Goal: Find contact information: Obtain details needed to contact an individual or organization

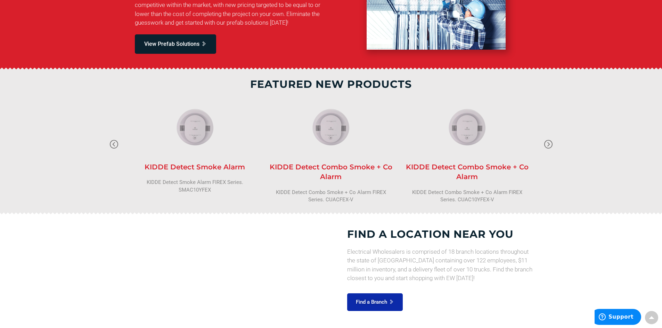
scroll to position [764, 0]
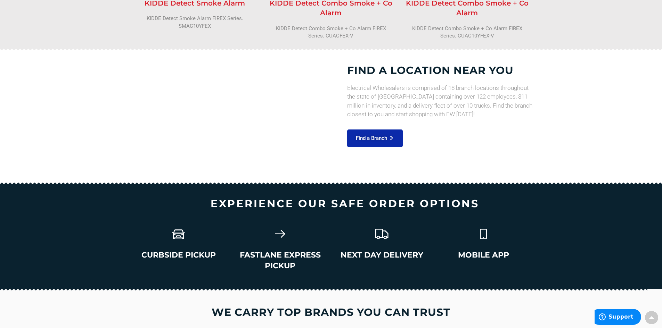
click at [177, 234] on icon at bounding box center [178, 234] width 15 height 15
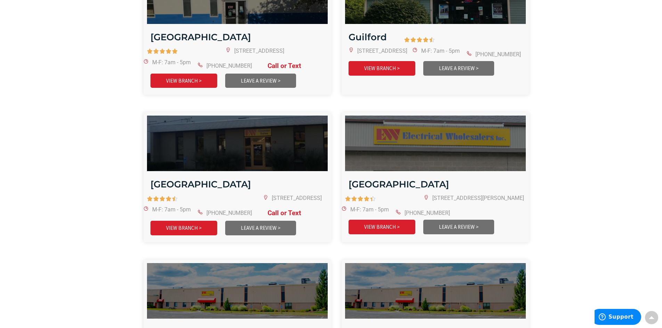
scroll to position [556, 0]
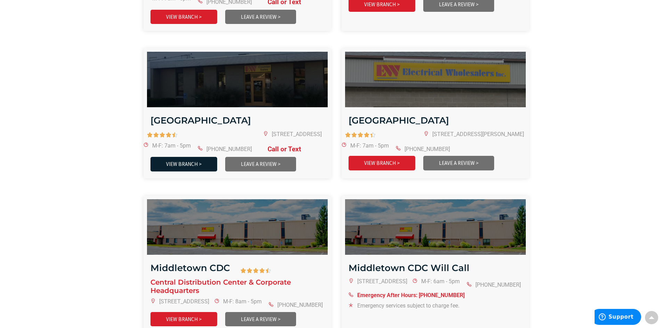
click at [190, 157] on link "VIEW BRANCH >" at bounding box center [183, 164] width 67 height 14
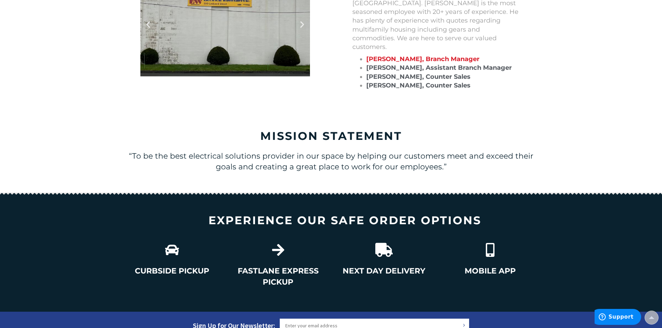
scroll to position [730, 0]
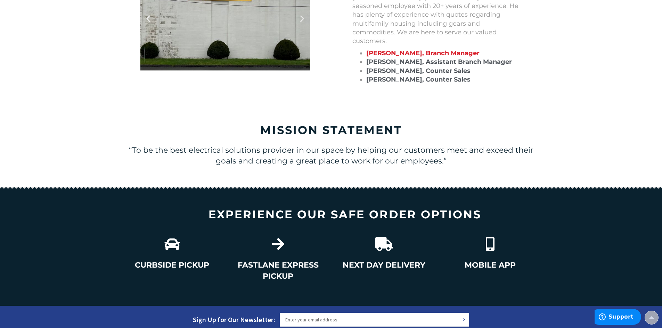
click at [173, 237] on icon at bounding box center [171, 244] width 15 height 15
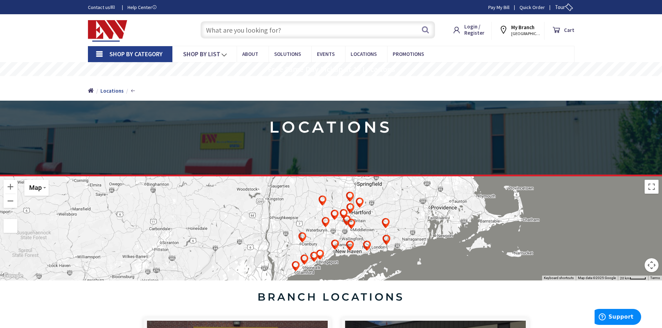
click at [536, 7] on link "Quick Order" at bounding box center [531, 7] width 25 height 7
